Goal: Task Accomplishment & Management: Complete application form

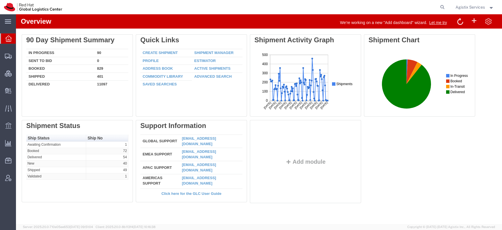
click at [460, 8] on span "Agistix Services" at bounding box center [470, 7] width 29 height 6
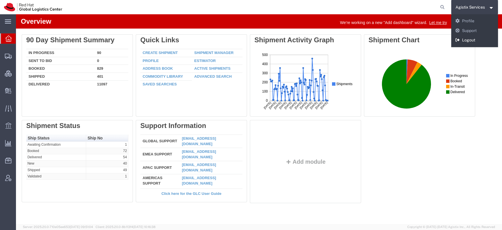
drag, startPoint x: 464, startPoint y: 36, endPoint x: 448, endPoint y: 22, distance: 21.2
click at [464, 36] on link "Logout" at bounding box center [474, 40] width 47 height 10
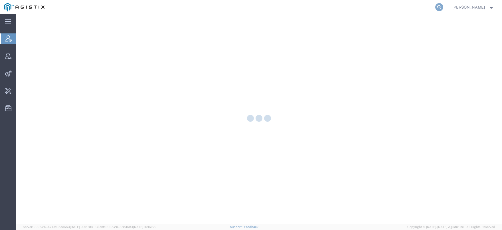
click at [443, 6] on icon at bounding box center [439, 7] width 8 height 8
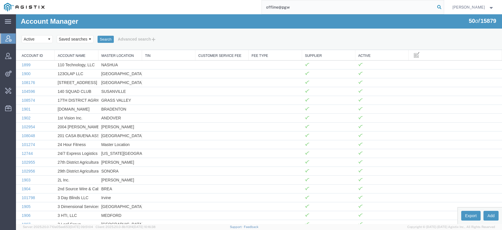
type input "offline@pgw"
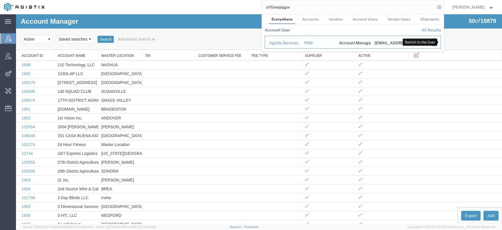
click at [438, 43] on icon "Search Results" at bounding box center [434, 42] width 8 height 8
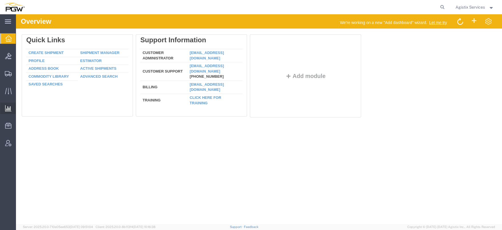
click at [0, 0] on span "Saved Reports" at bounding box center [0, 0] width 0 height 0
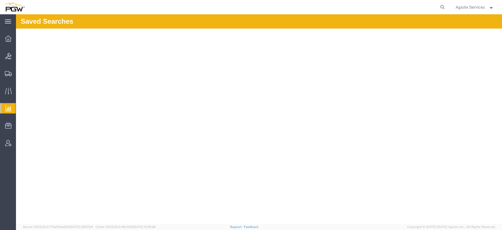
click at [0, 0] on span "Saved Reports" at bounding box center [0, 0] width 0 height 0
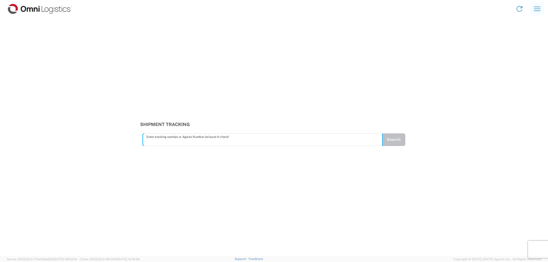
click at [535, 10] on icon "button" at bounding box center [536, 8] width 9 height 9
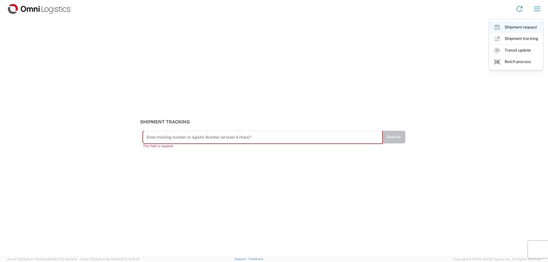
click at [525, 33] on link "Shipment request" at bounding box center [516, 27] width 54 height 11
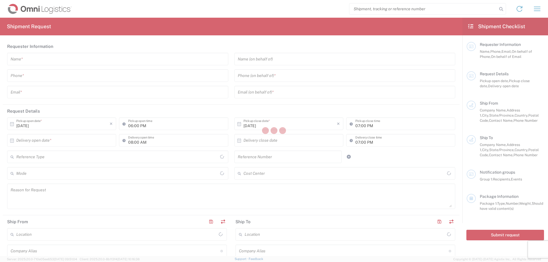
type input "United States"
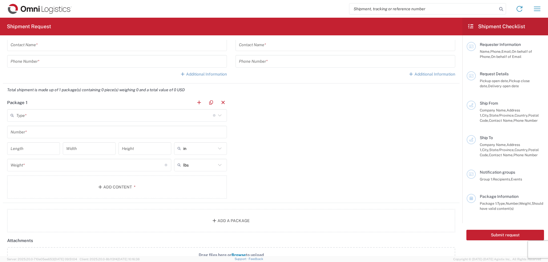
scroll to position [466, 0]
